Goal: Task Accomplishment & Management: Use online tool/utility

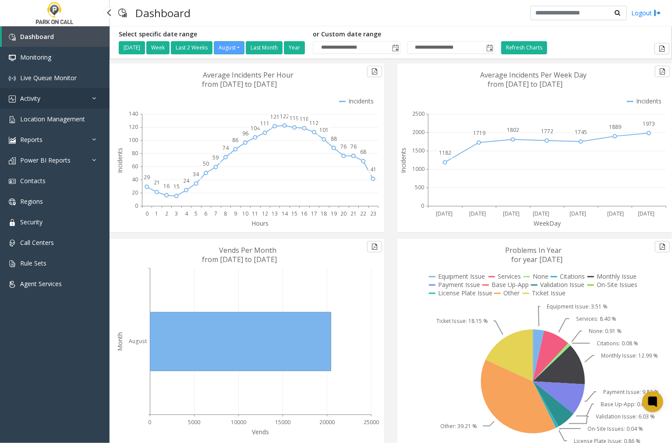
click at [46, 97] on link "Activity" at bounding box center [55, 98] width 110 height 21
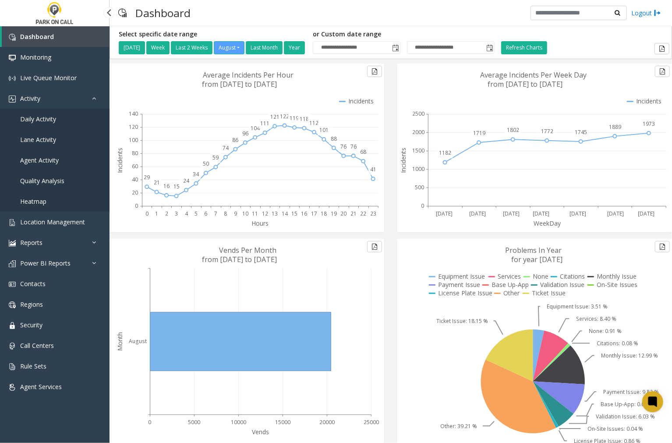
click at [34, 159] on span "Agent Activity" at bounding box center [39, 160] width 39 height 8
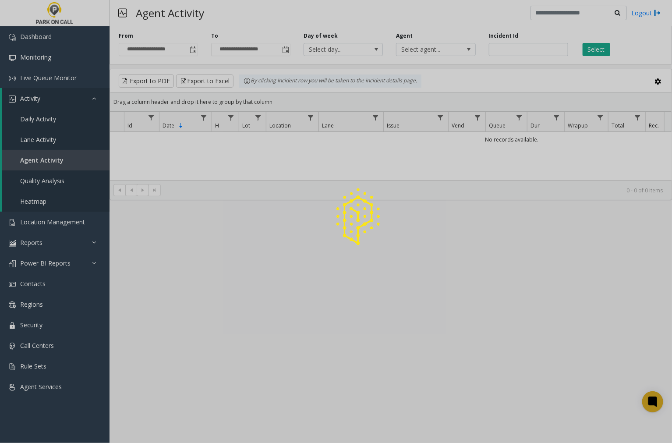
click at [193, 50] on div at bounding box center [336, 221] width 672 height 443
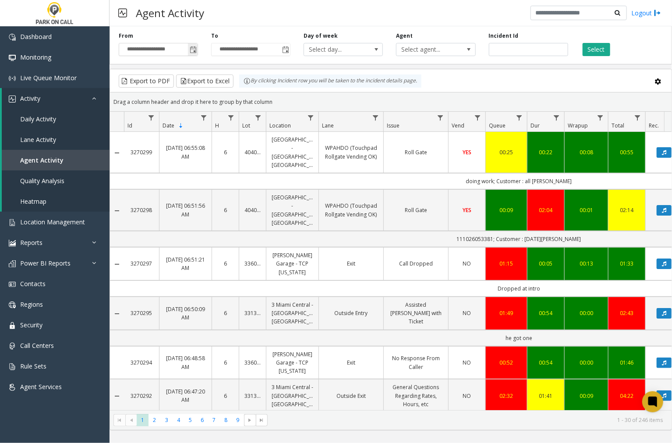
click at [193, 51] on span "Toggle popup" at bounding box center [193, 49] width 7 height 7
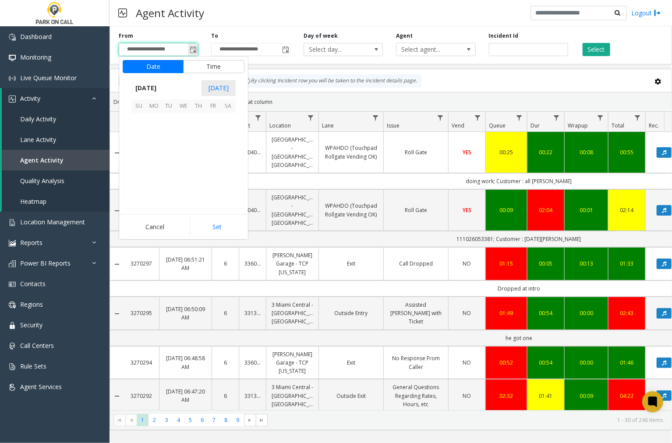
scroll to position [157193, 0]
click at [229, 181] on span "30" at bounding box center [228, 180] width 15 height 15
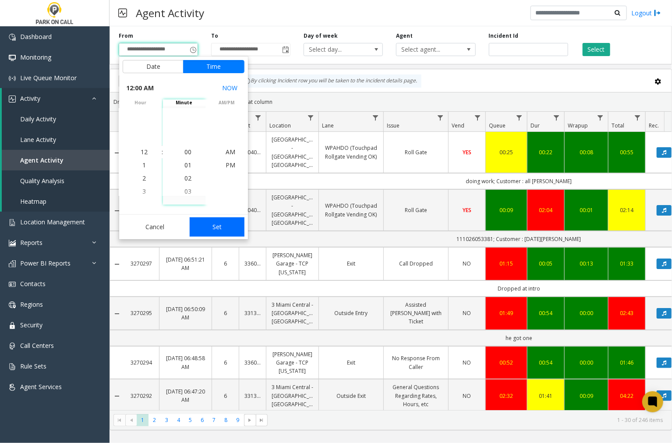
click at [208, 224] on button "Set" at bounding box center [217, 226] width 55 height 19
type input "**********"
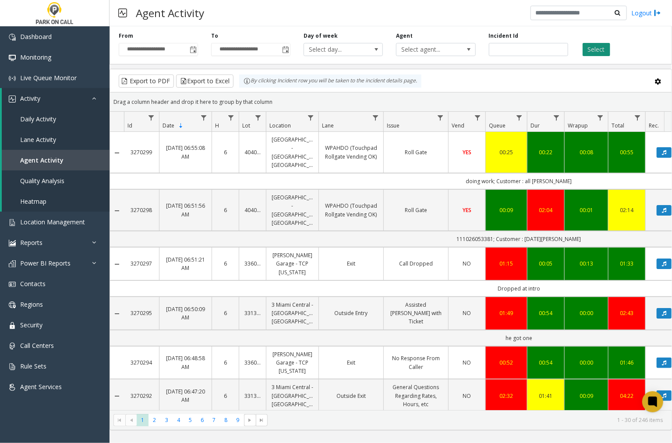
click at [594, 50] on button "Select" at bounding box center [597, 49] width 28 height 13
click at [312, 119] on span "Data table" at bounding box center [310, 117] width 7 height 7
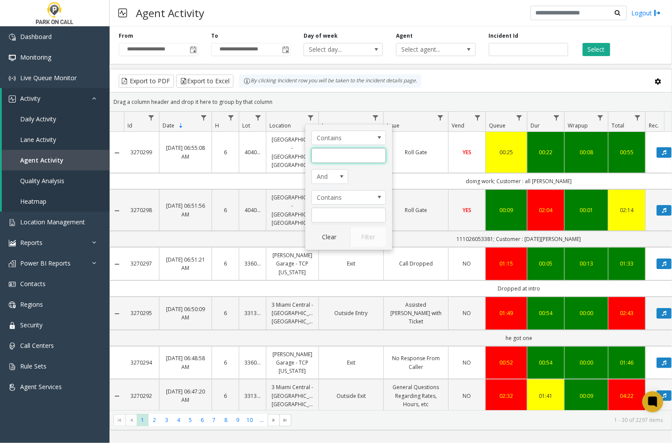
click at [337, 156] on input "Location Filter" at bounding box center [349, 155] width 75 height 15
type input "****"
click at [376, 239] on button "Filter" at bounding box center [368, 237] width 36 height 19
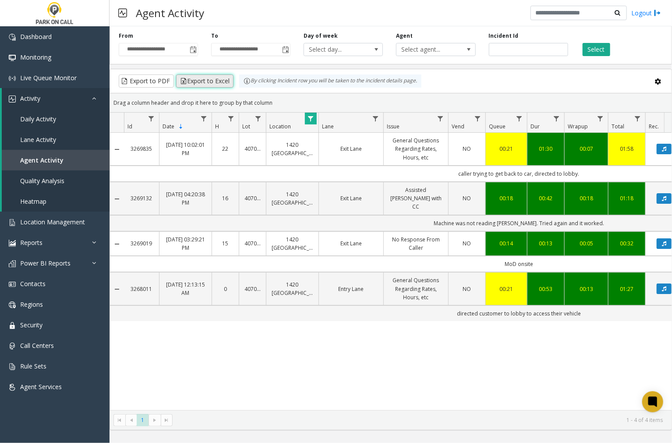
click at [219, 83] on button "Export to Excel" at bounding box center [204, 81] width 57 height 13
